Goal: Find specific page/section: Find specific page/section

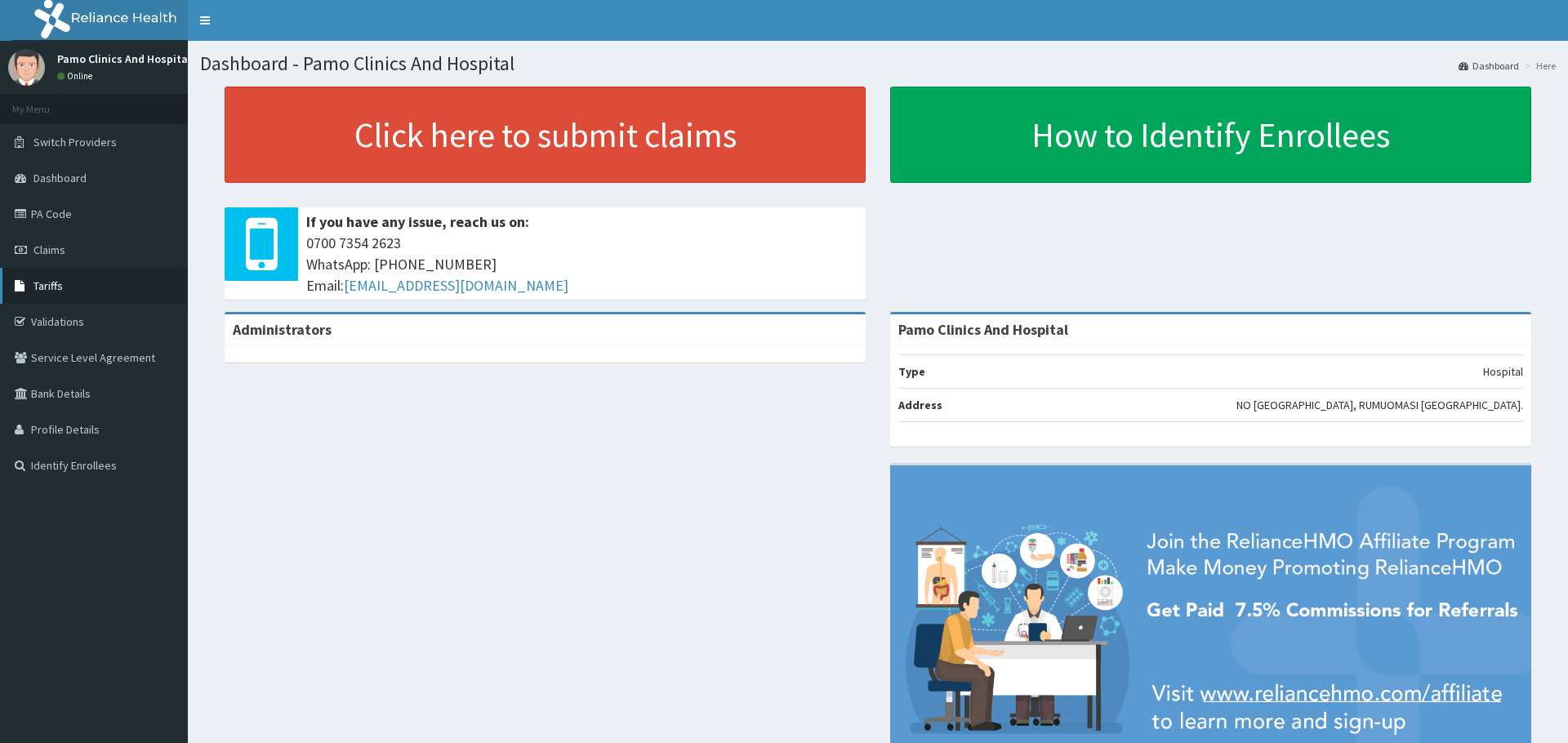
click at [46, 286] on span "Tariffs" at bounding box center [48, 285] width 29 height 14
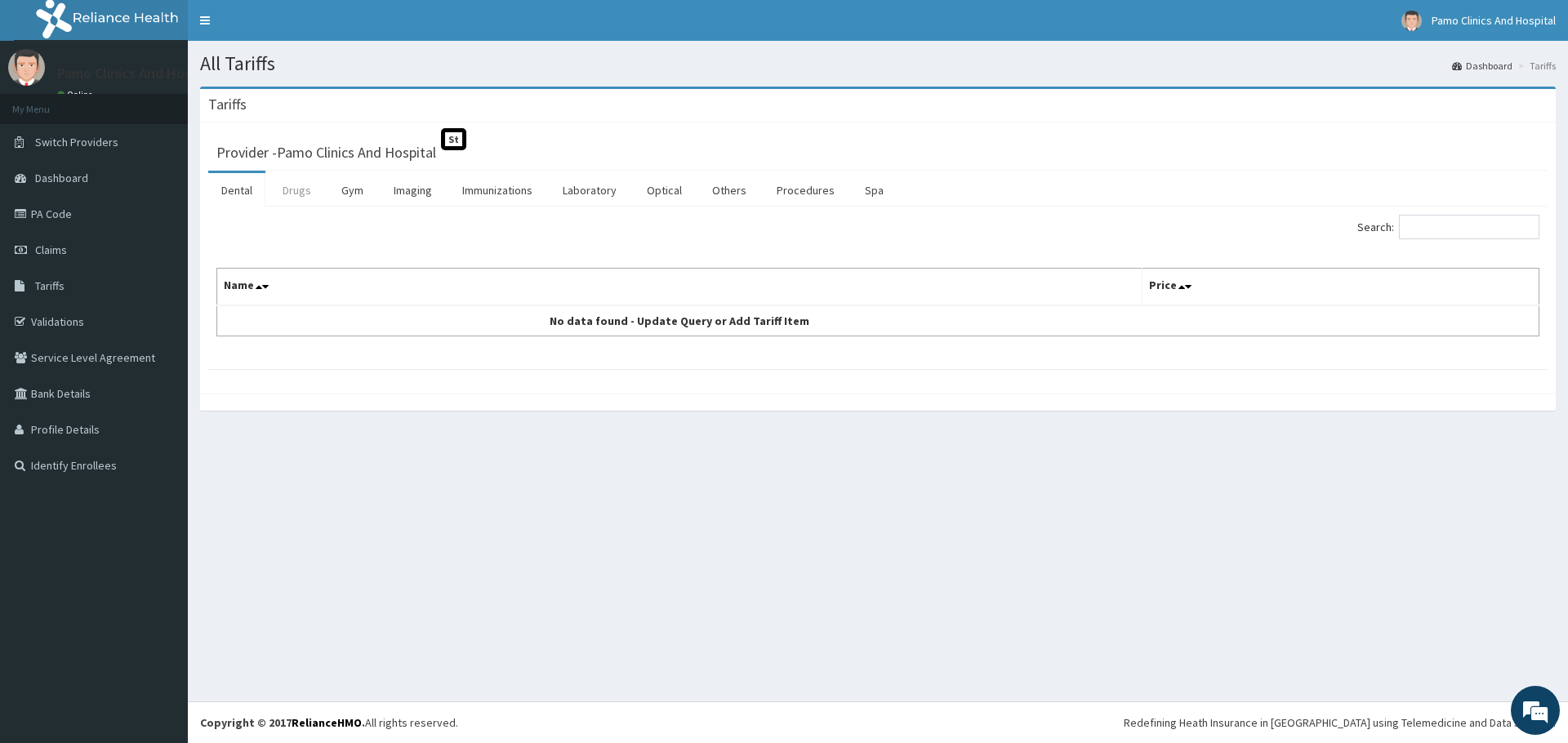
click at [305, 197] on link "Drugs" at bounding box center [297, 190] width 55 height 34
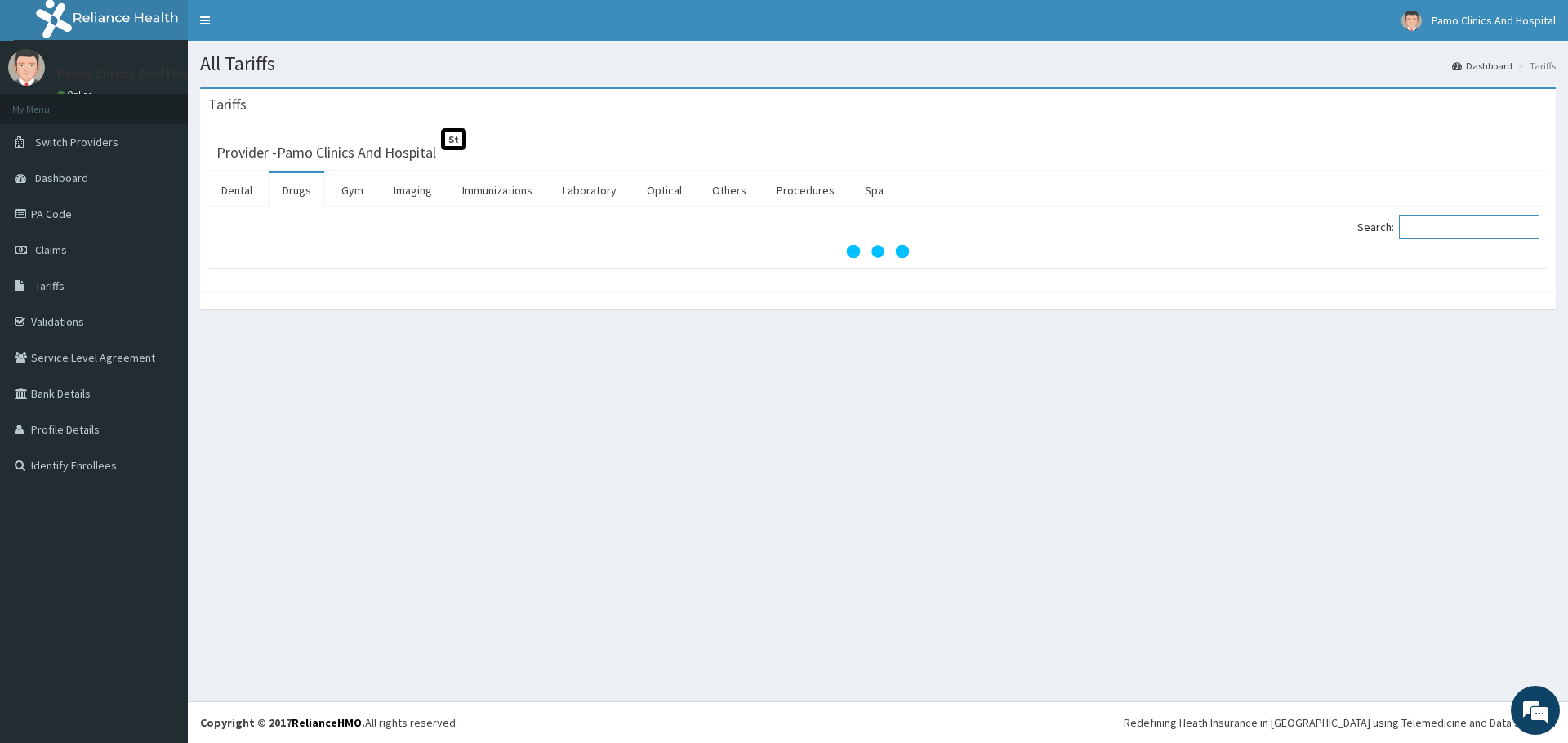
click at [1444, 222] on input "Search:" at bounding box center [1469, 227] width 140 height 24
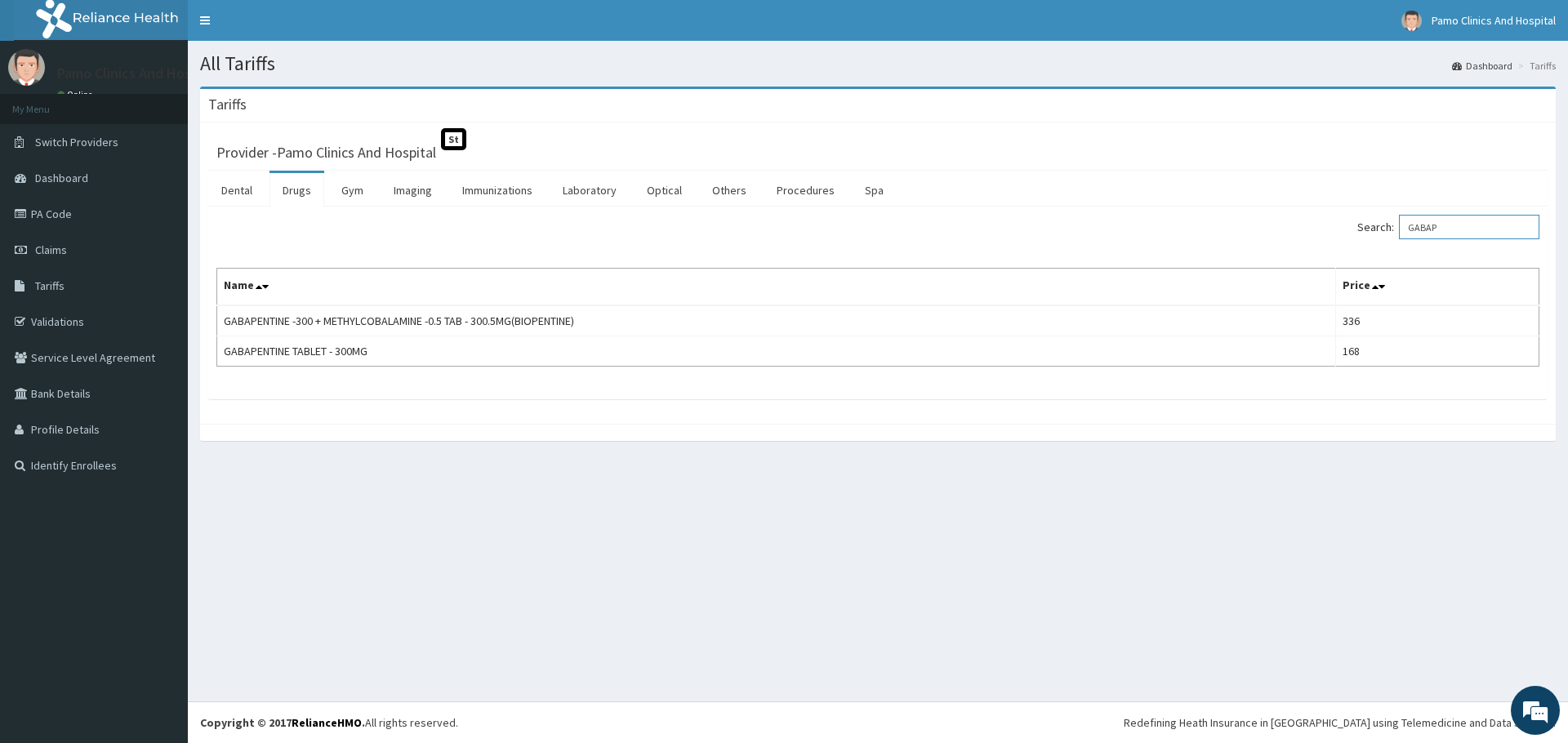
type input "GABAP"
